Goal: Task Accomplishment & Management: Use online tool/utility

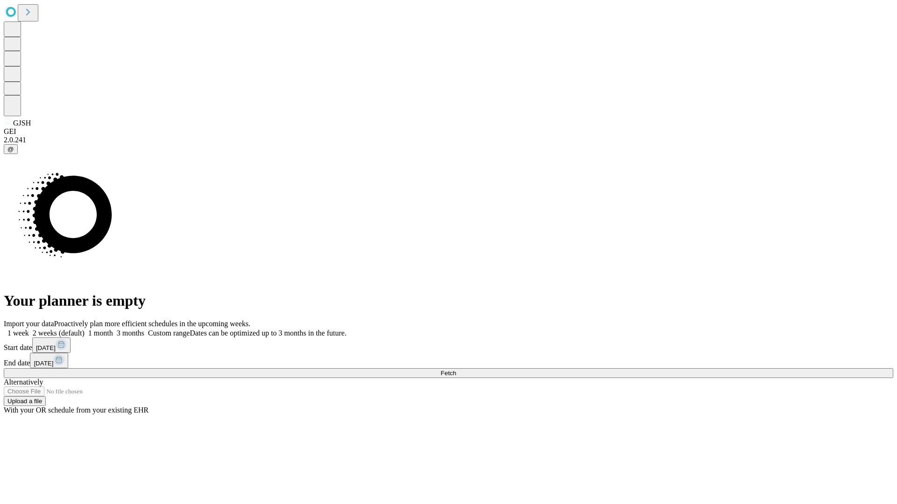
click at [456, 370] on span "Fetch" at bounding box center [447, 373] width 15 height 7
